Goal: Transaction & Acquisition: Book appointment/travel/reservation

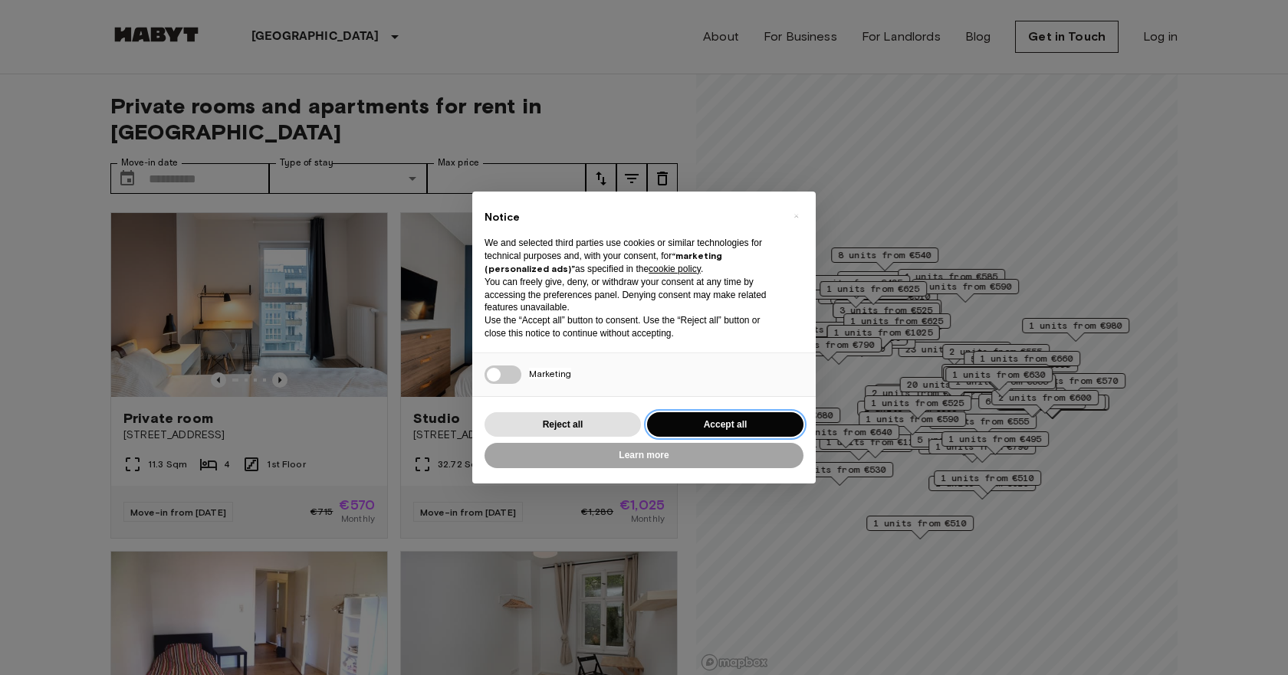
click at [704, 422] on button "Accept all" at bounding box center [725, 424] width 156 height 25
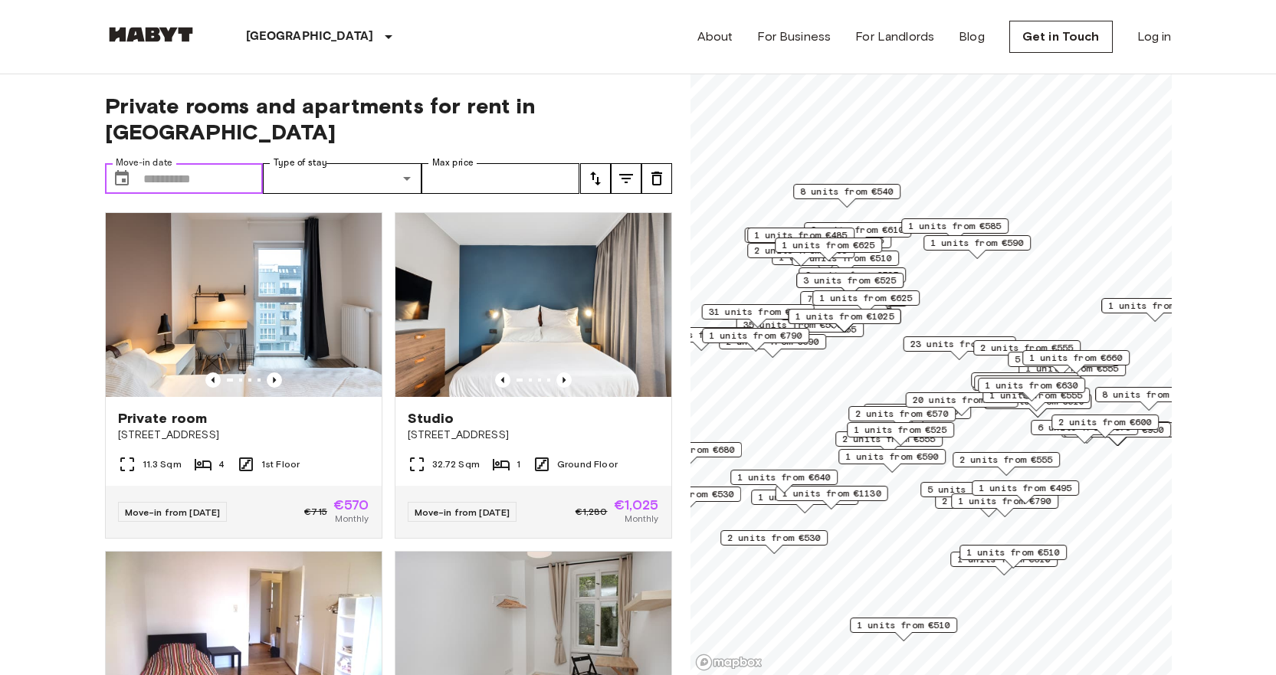
click at [225, 163] on input "Move-in date" at bounding box center [203, 178] width 120 height 31
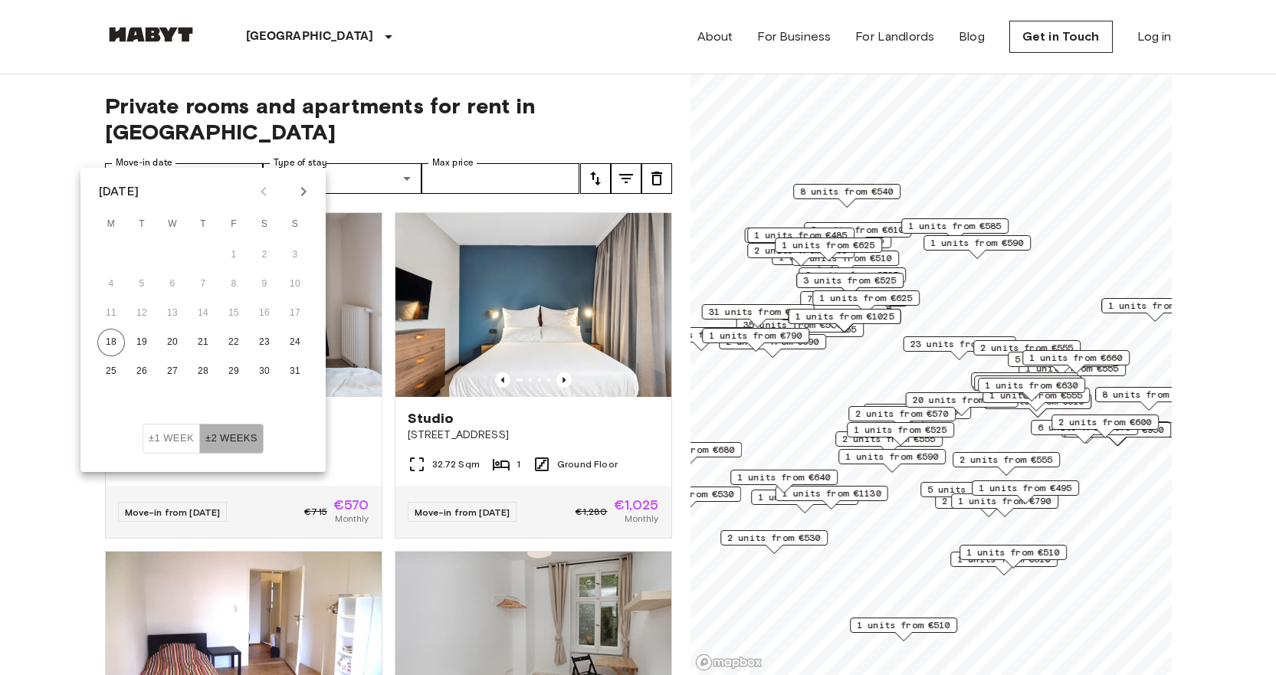
click at [221, 438] on button "±2 weeks" at bounding box center [231, 439] width 64 height 30
click at [298, 189] on icon "Next month" at bounding box center [303, 191] width 18 height 18
click at [136, 287] on button "9" at bounding box center [142, 285] width 28 height 28
type input "**********"
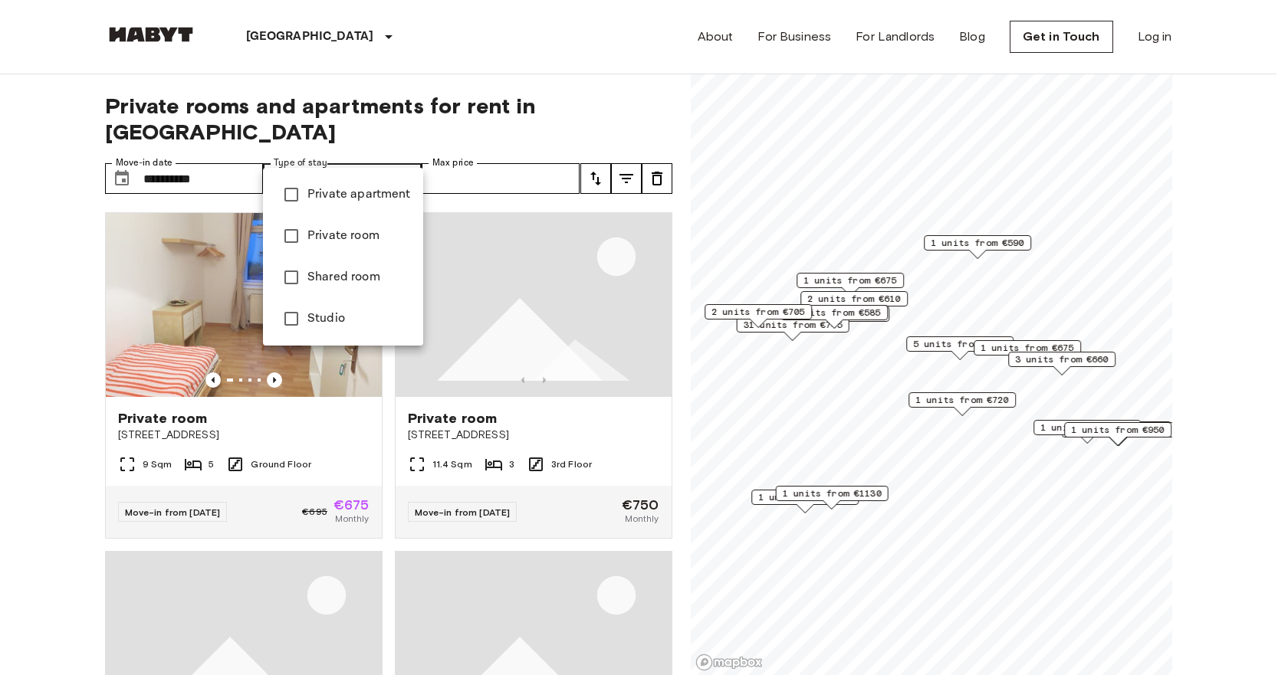
click at [219, 155] on div at bounding box center [644, 337] width 1288 height 675
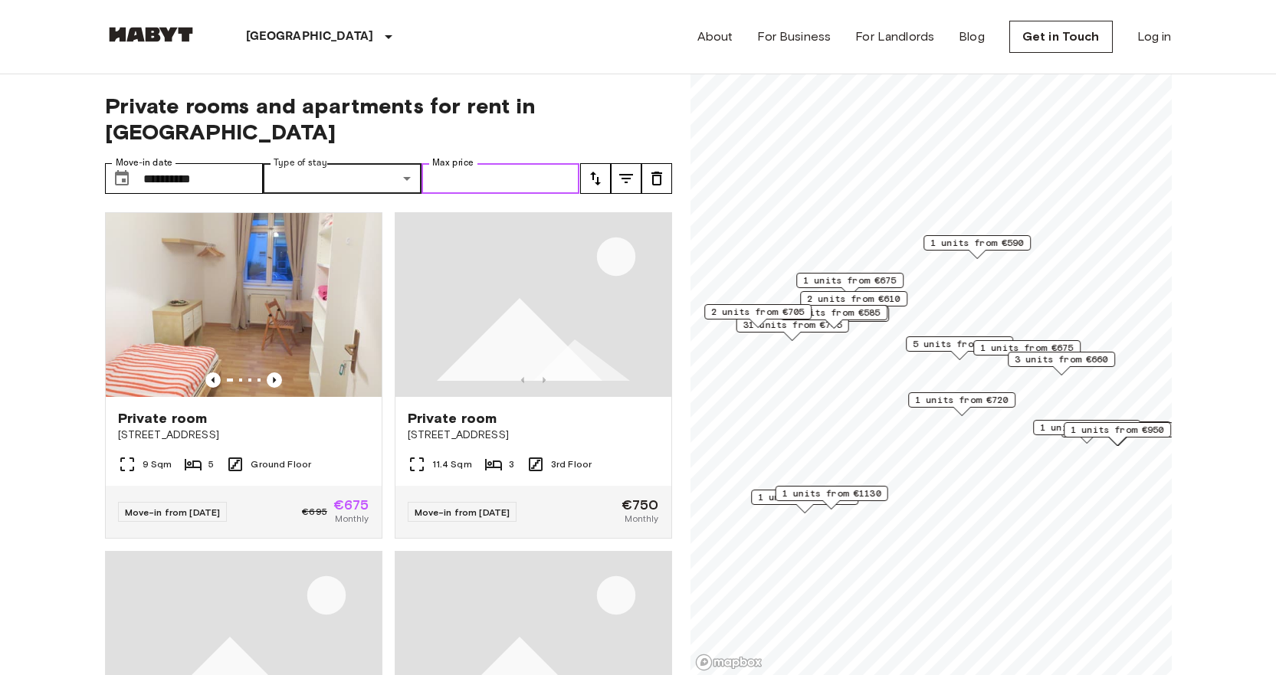
click at [432, 163] on input "Max price" at bounding box center [501, 178] width 159 height 31
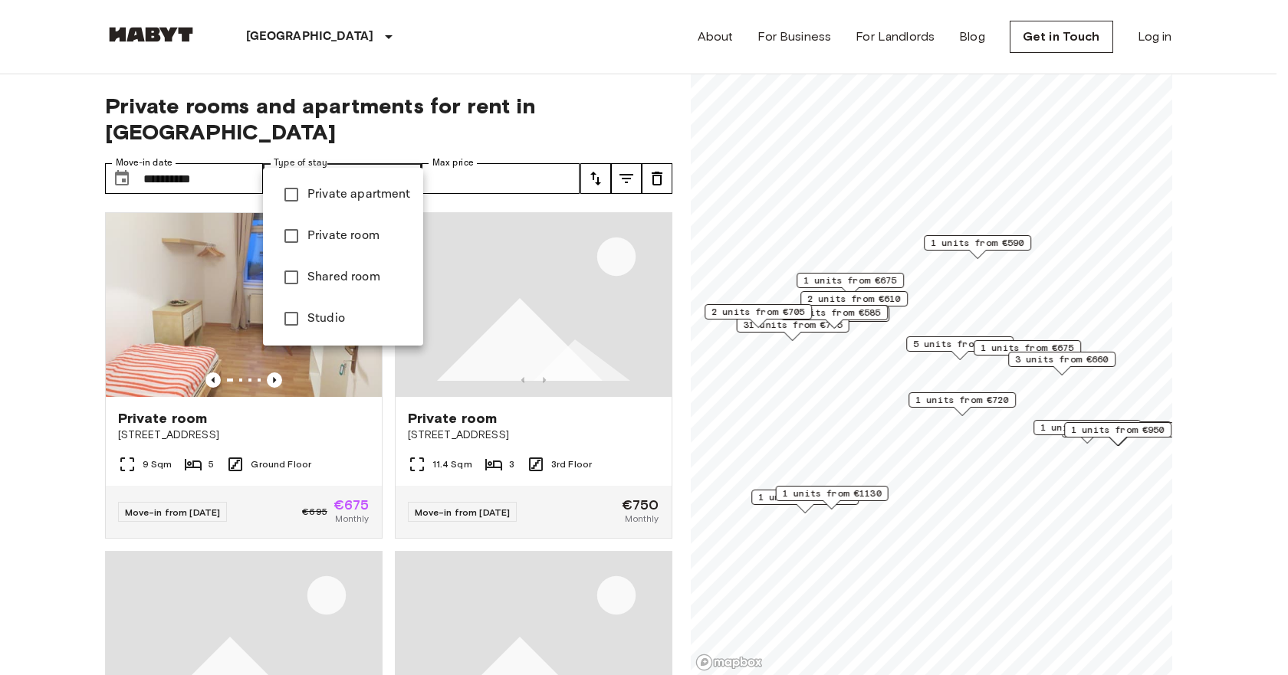
click at [462, 140] on div at bounding box center [644, 337] width 1288 height 675
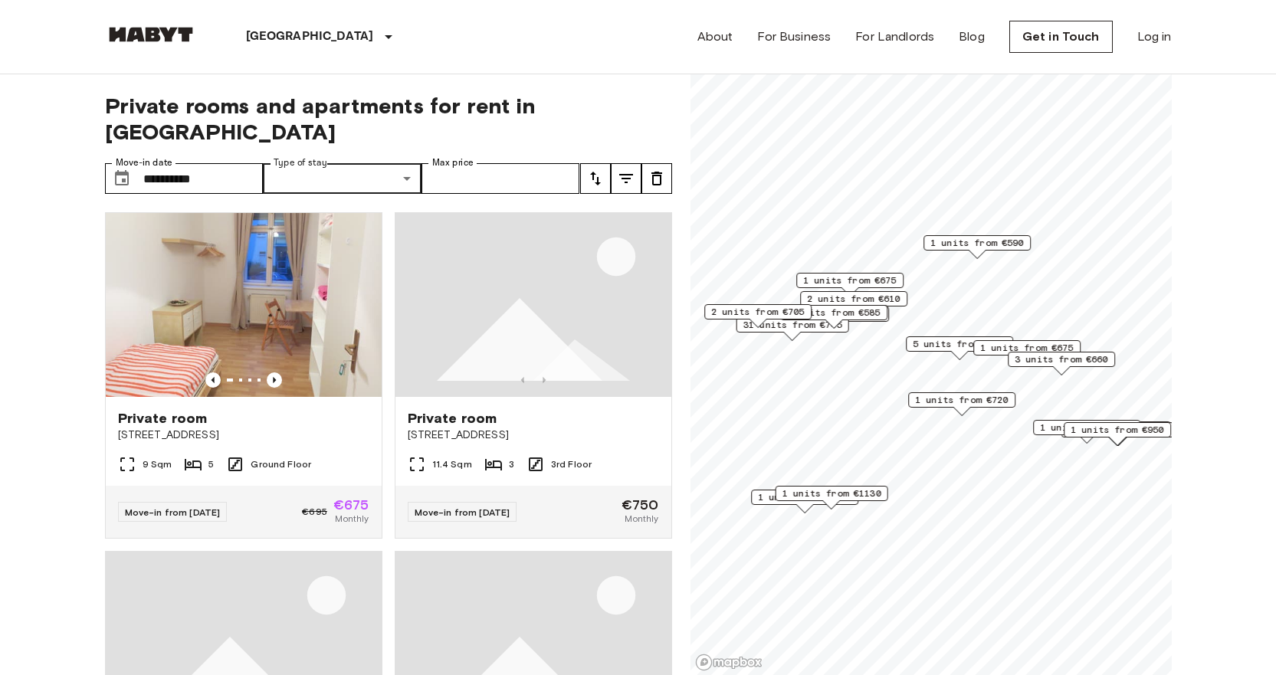
click at [597, 169] on icon "tune" at bounding box center [595, 178] width 18 height 18
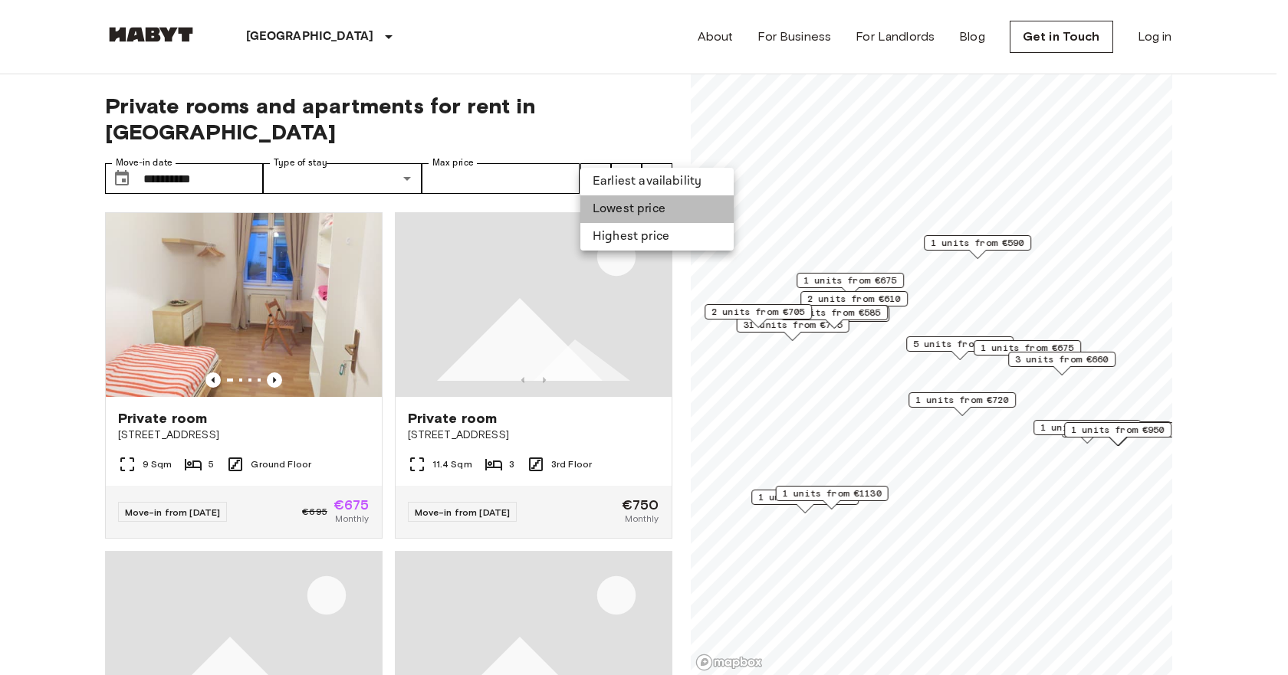
click at [645, 208] on li "Lowest price" at bounding box center [656, 209] width 153 height 28
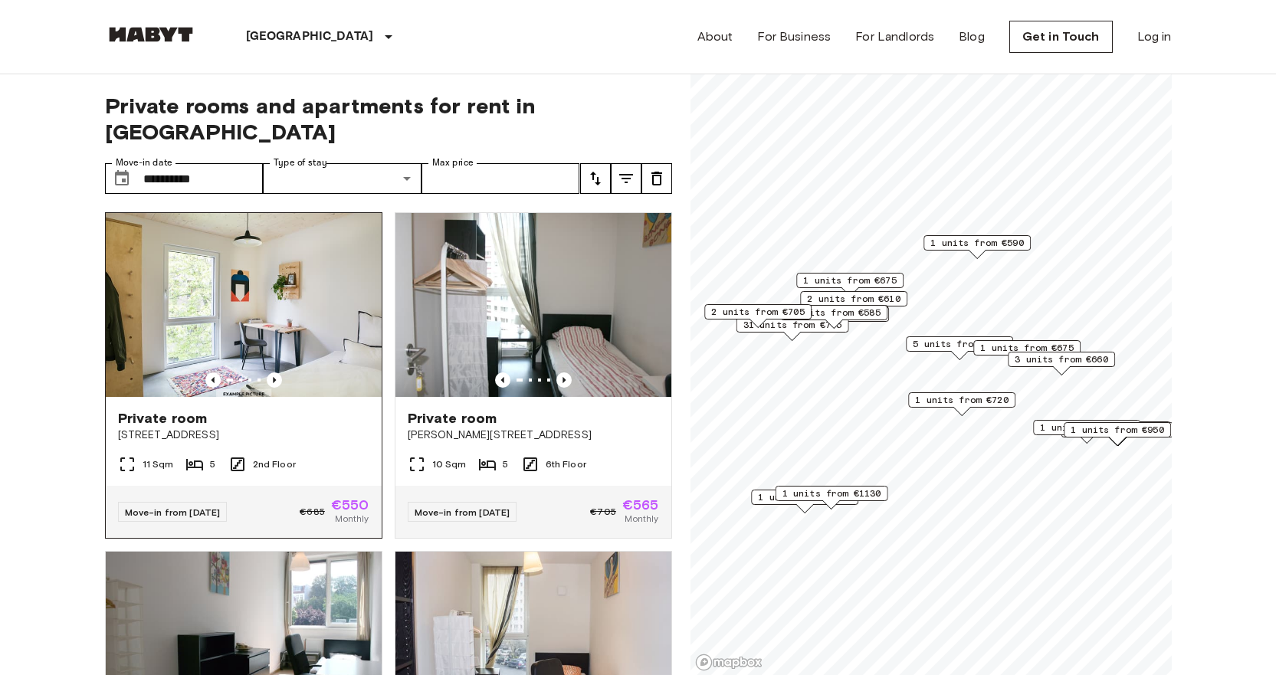
click at [327, 428] on span "[STREET_ADDRESS]" at bounding box center [243, 435] width 251 height 15
click at [599, 281] on img at bounding box center [534, 305] width 276 height 184
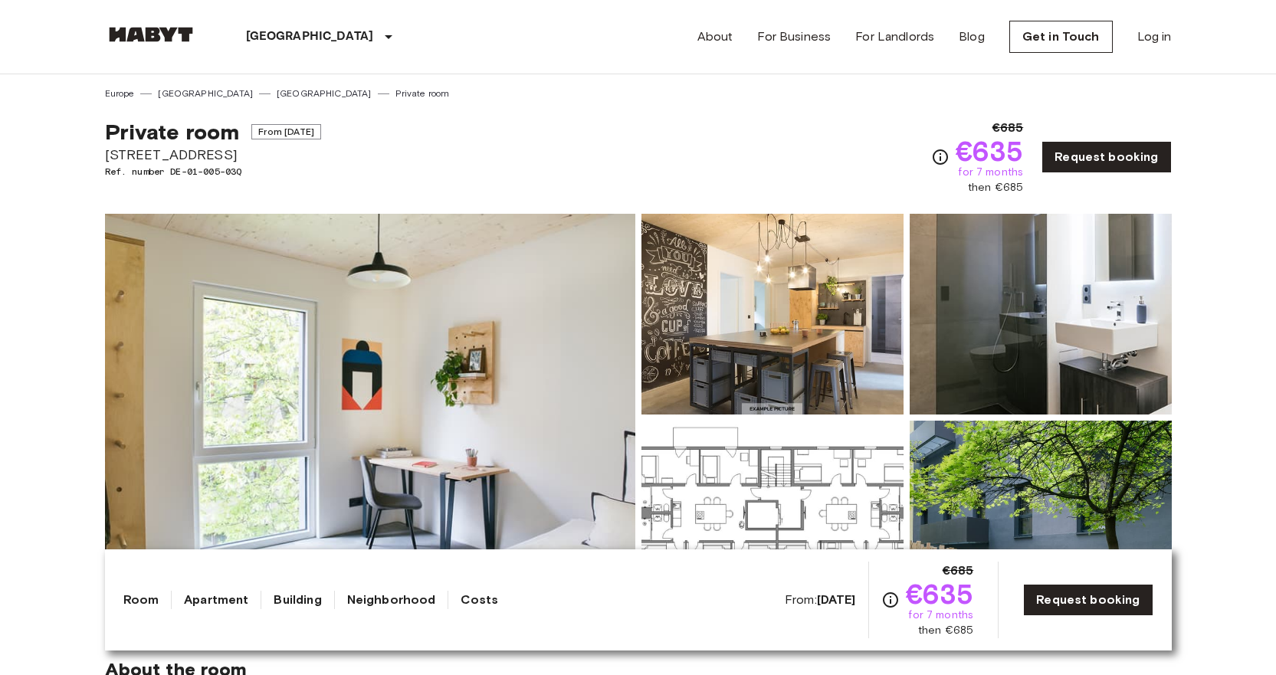
click at [803, 524] on img at bounding box center [773, 521] width 262 height 201
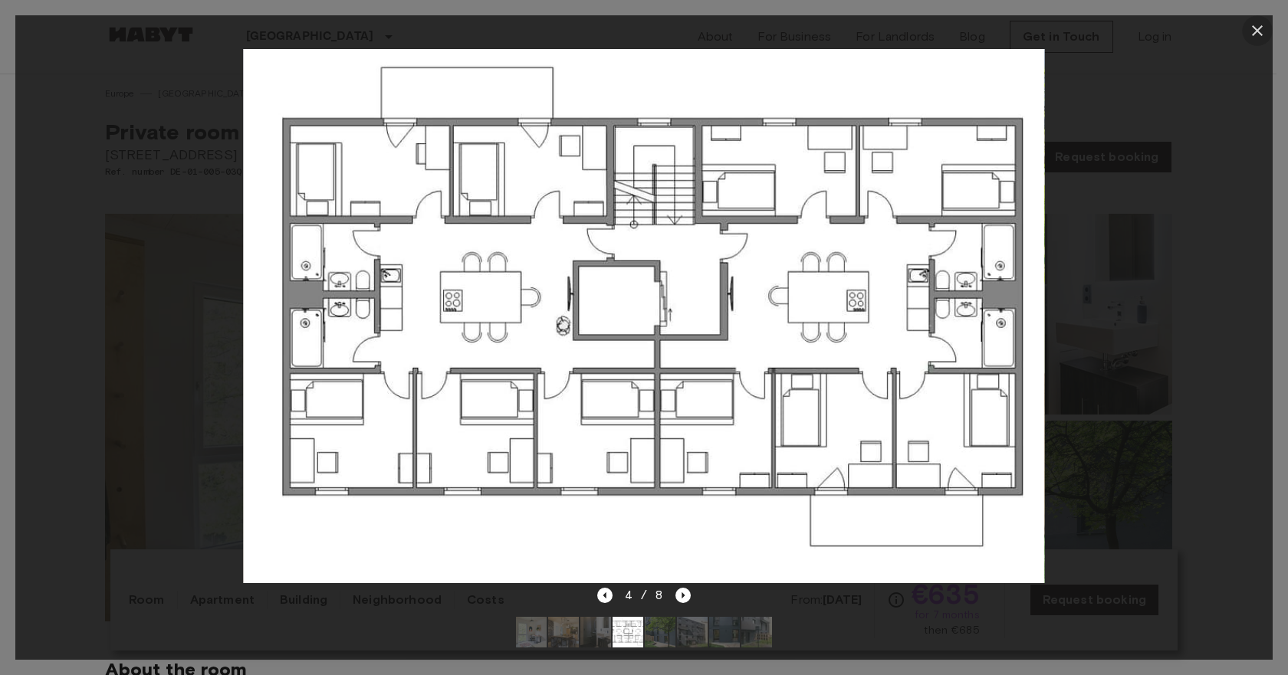
click at [1256, 21] on icon "button" at bounding box center [1257, 30] width 18 height 18
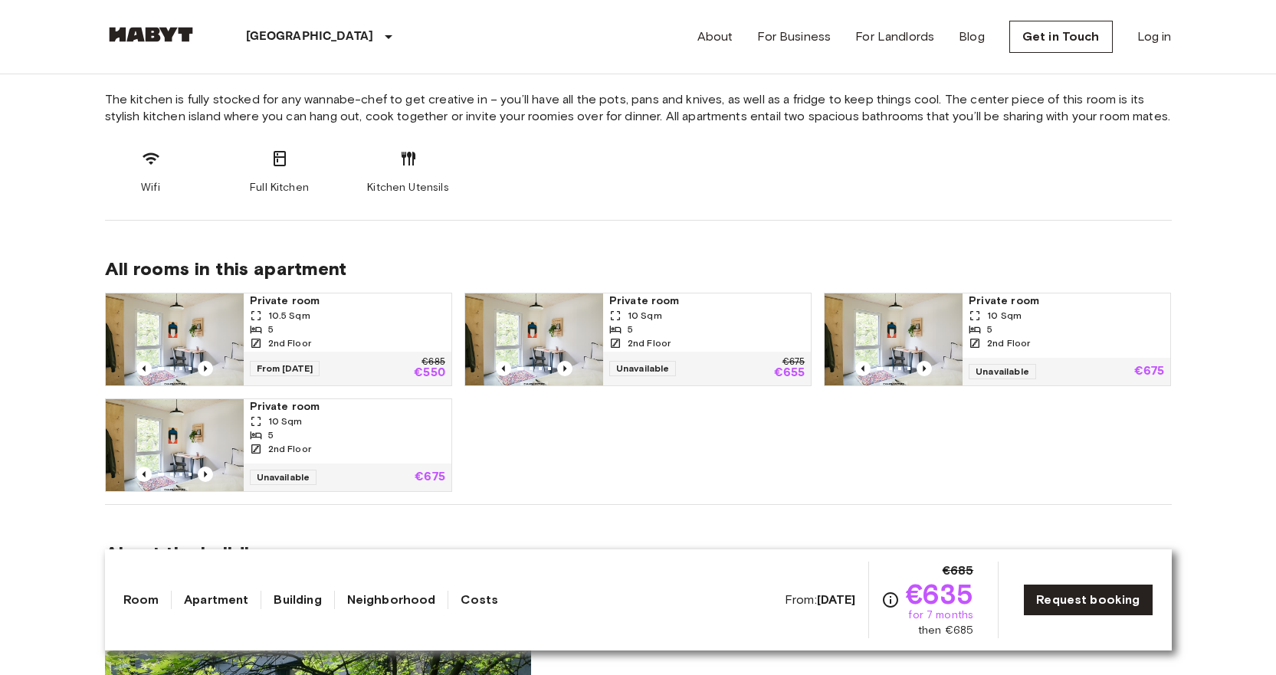
scroll to position [874, 0]
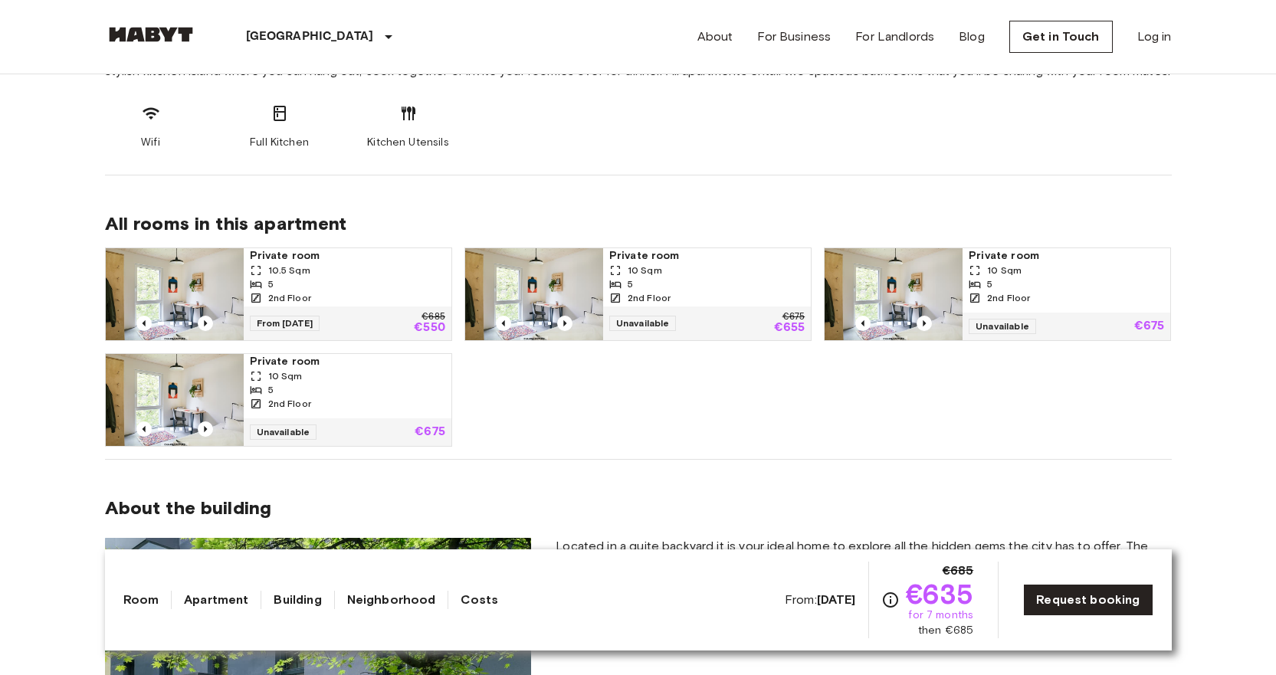
click at [346, 284] on div "5" at bounding box center [347, 284] width 195 height 14
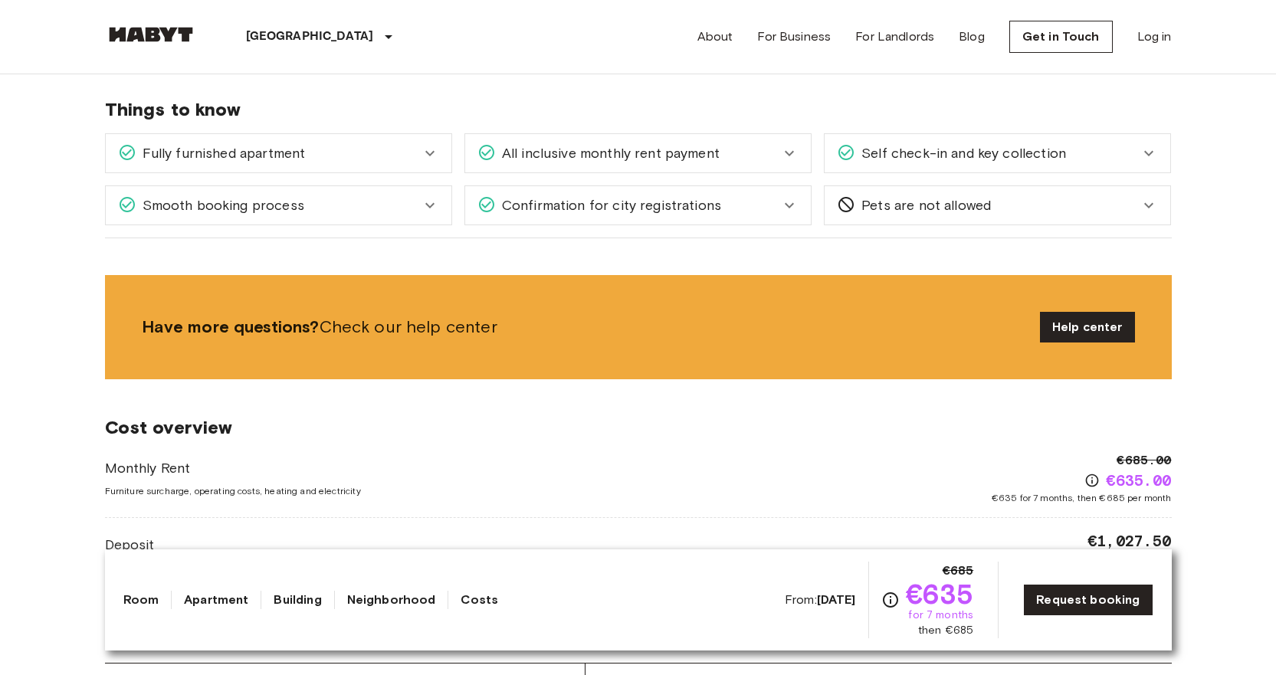
scroll to position [0, 0]
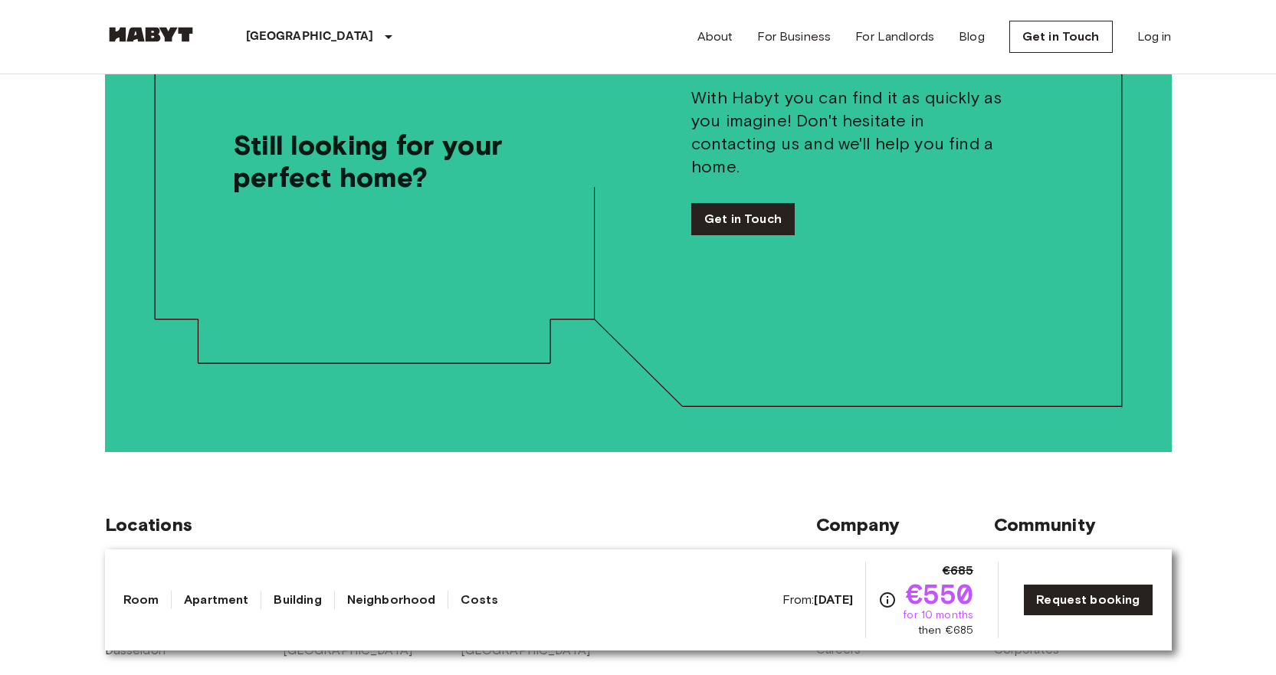
scroll to position [4028, 0]
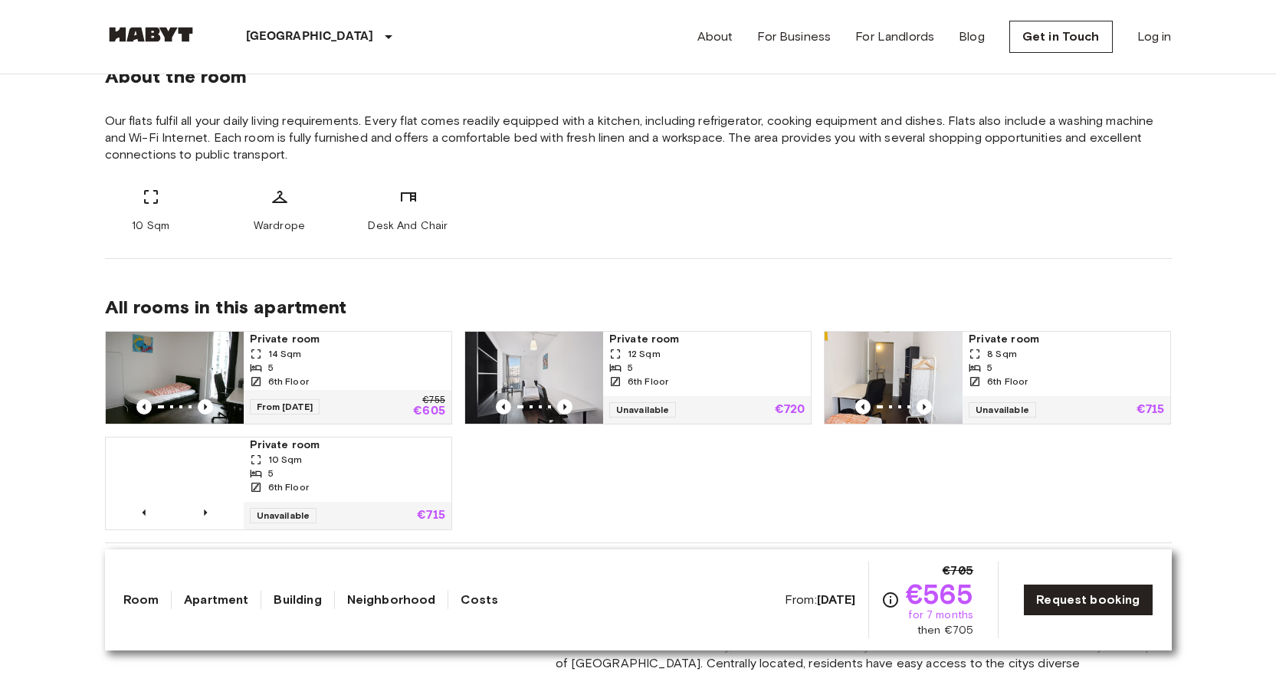
scroll to position [679, 0]
